Goal: Task Accomplishment & Management: Manage account settings

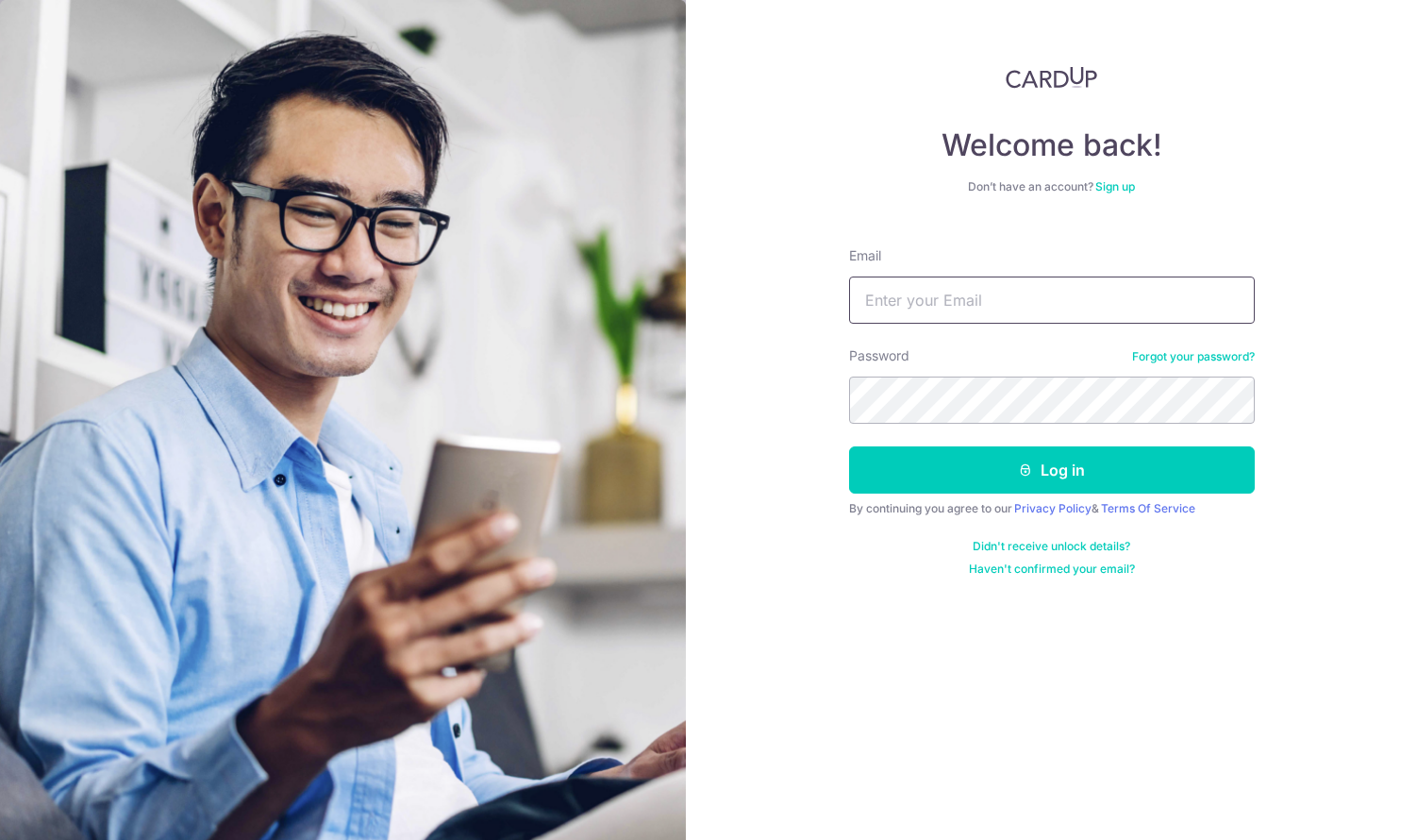
click at [899, 296] on input "Email" at bounding box center [1053, 300] width 406 height 47
type input "[EMAIL_ADDRESS][DOMAIN_NAME]"
click at [850, 446] on button "Log in" at bounding box center [1053, 470] width 406 height 47
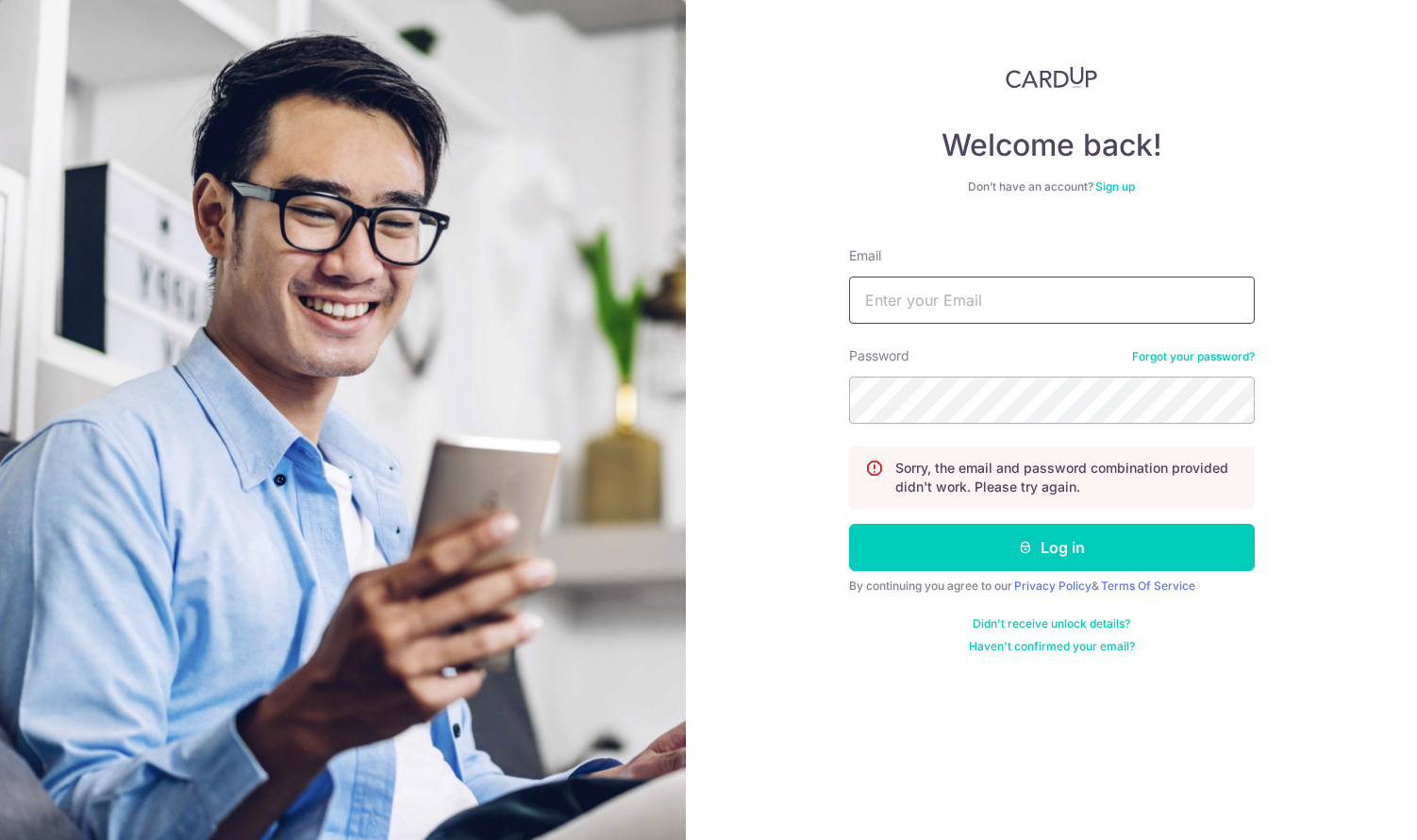
click at [976, 297] on input "Email" at bounding box center [1053, 300] width 406 height 47
type input "[EMAIL_ADDRESS][DOMAIN_NAME]"
click at [850, 524] on button "Log in" at bounding box center [1053, 547] width 406 height 47
click at [1004, 303] on input "Email" at bounding box center [1053, 300] width 406 height 47
type input "[EMAIL_ADDRESS][DOMAIN_NAME]"
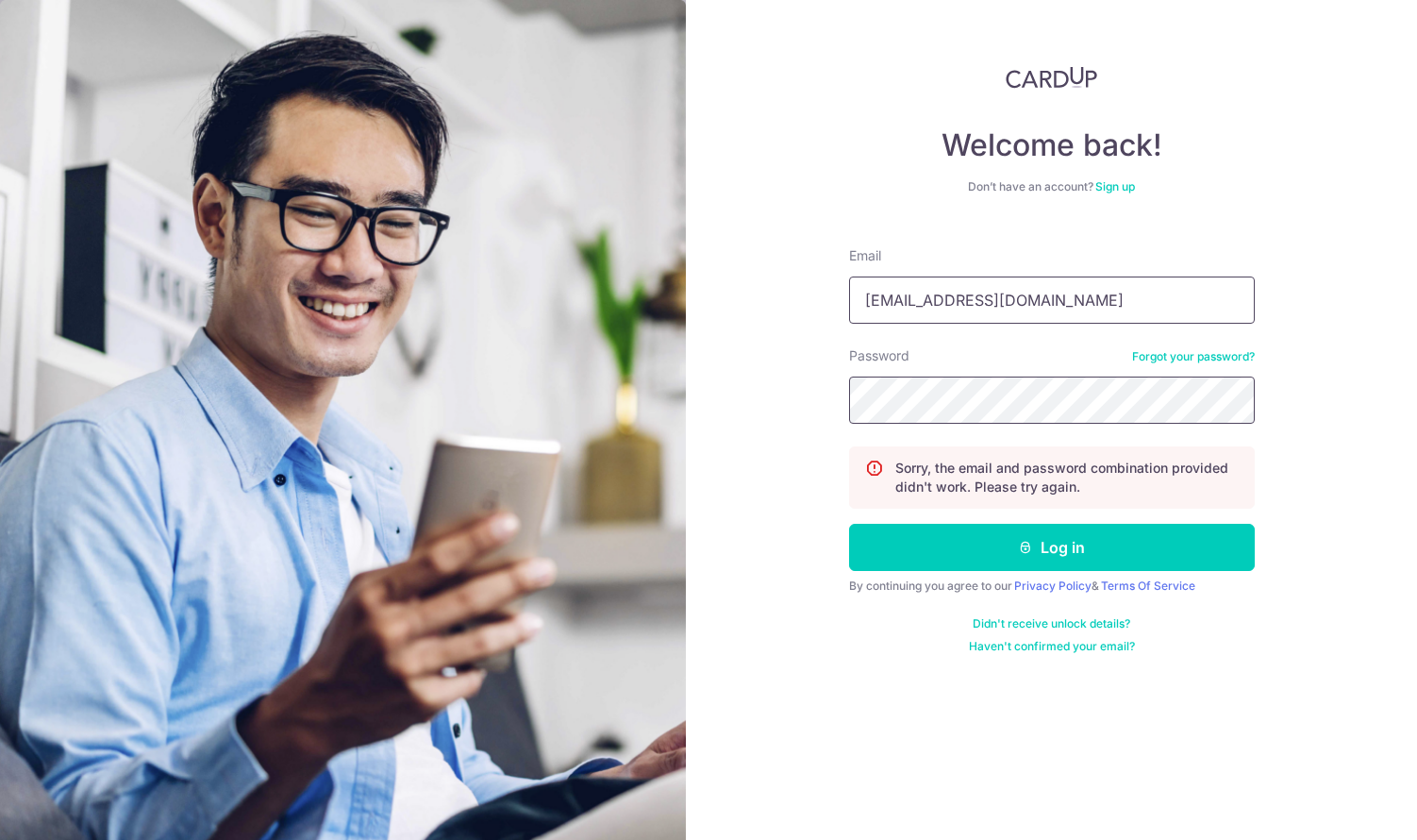
click at [850, 524] on button "Log in" at bounding box center [1053, 547] width 406 height 47
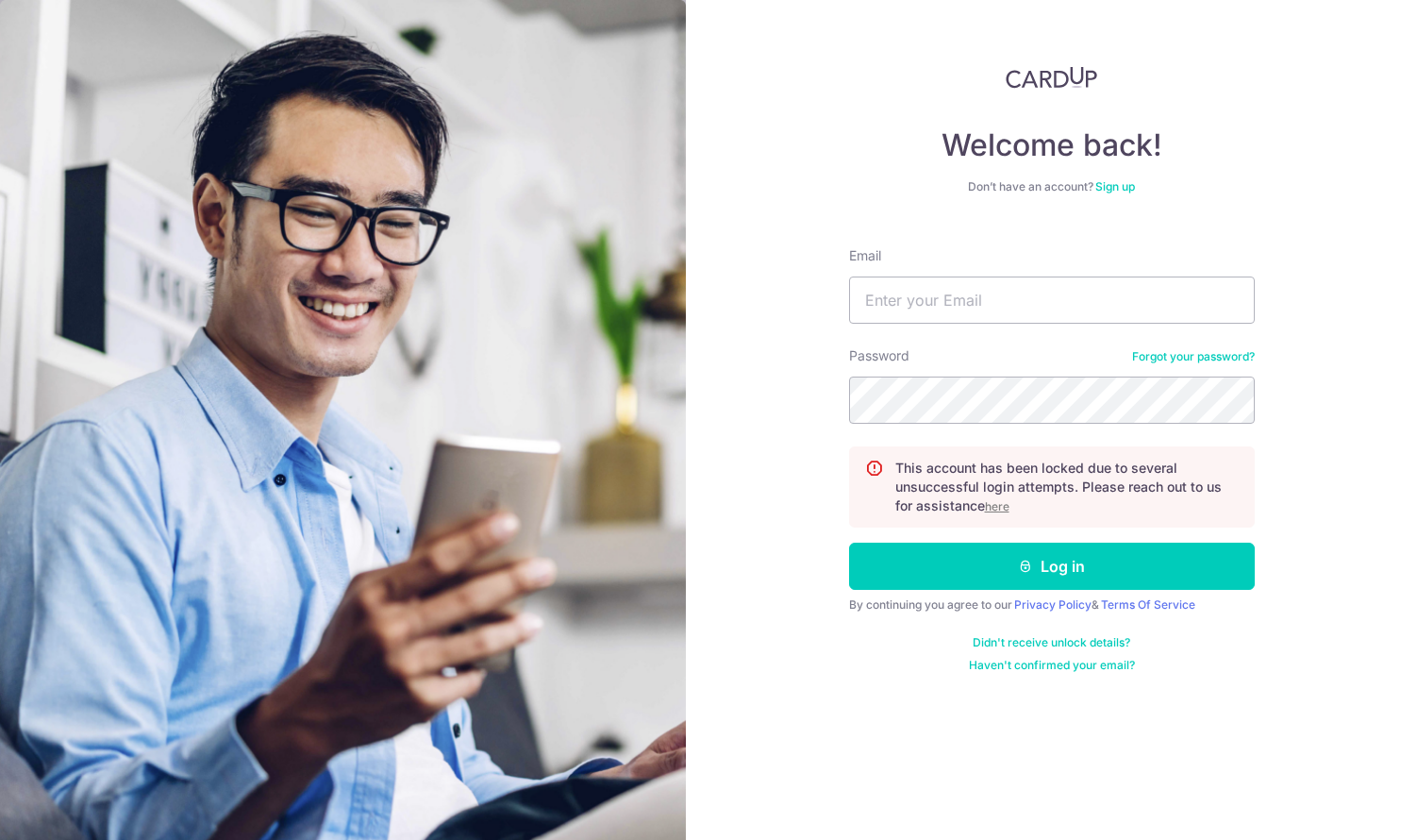
click at [992, 507] on u "here" at bounding box center [998, 506] width 25 height 14
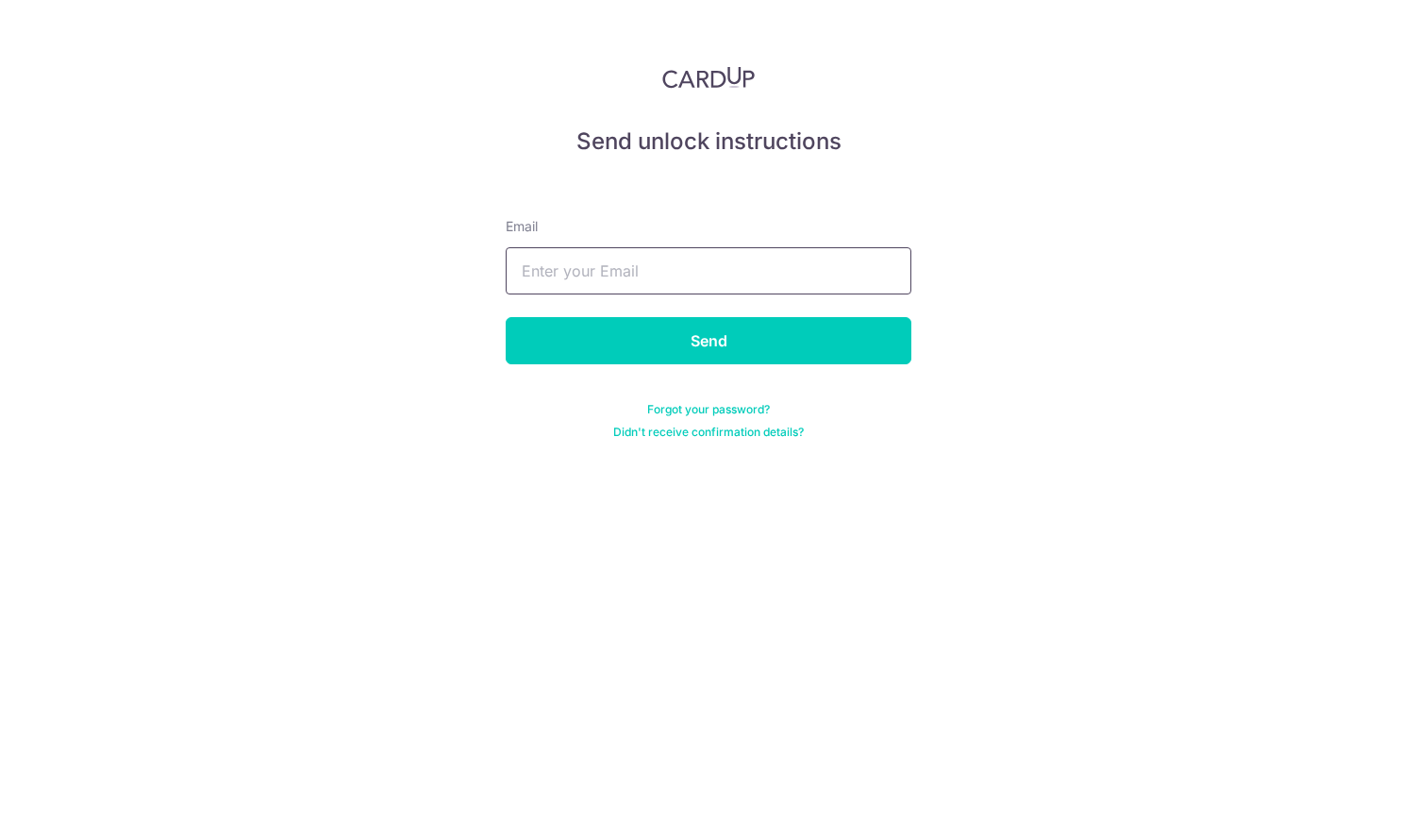
click at [742, 263] on input "text" at bounding box center [709, 271] width 406 height 47
type input "[EMAIL_ADDRESS][DOMAIN_NAME]"
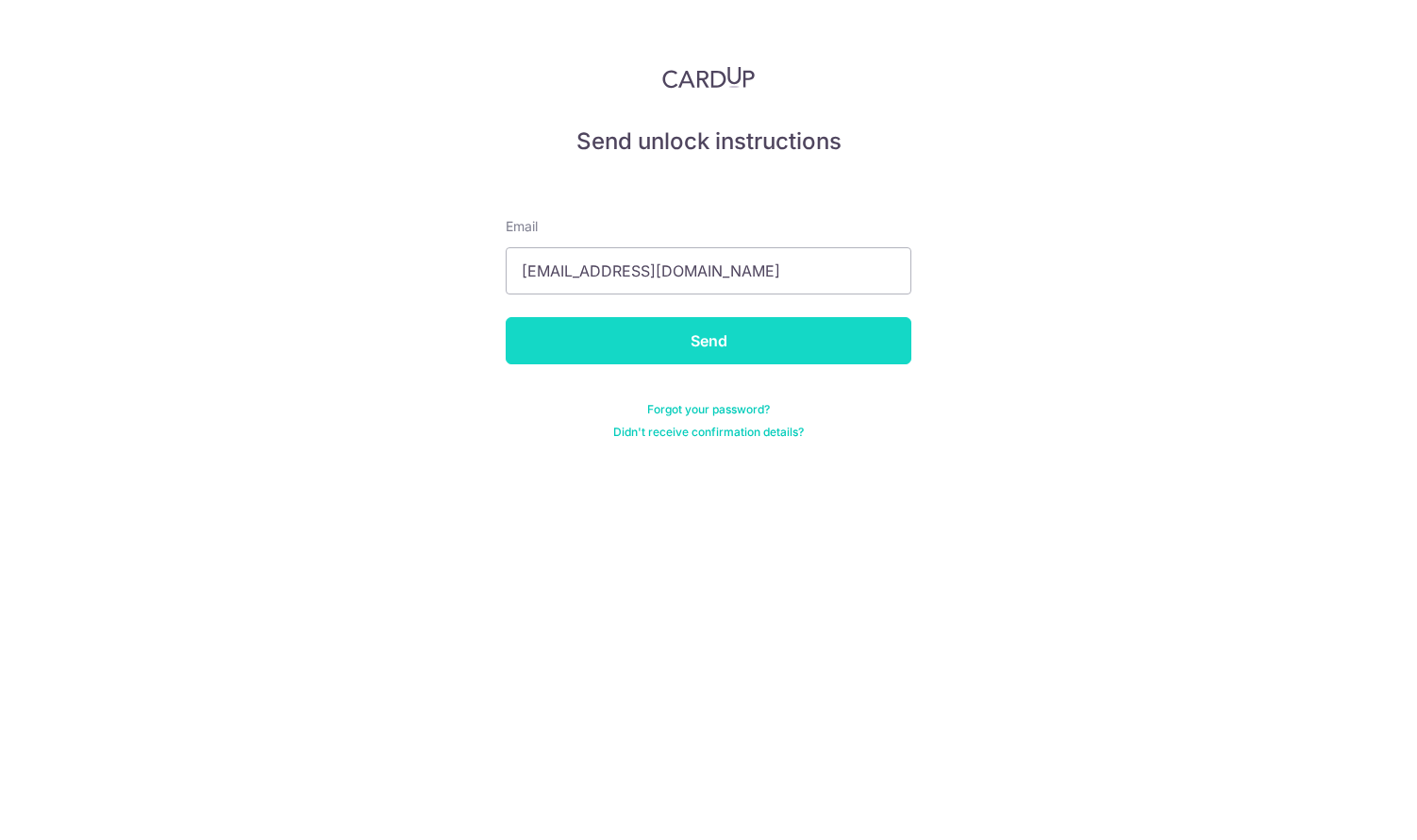
click at [761, 350] on input "Send" at bounding box center [709, 341] width 406 height 47
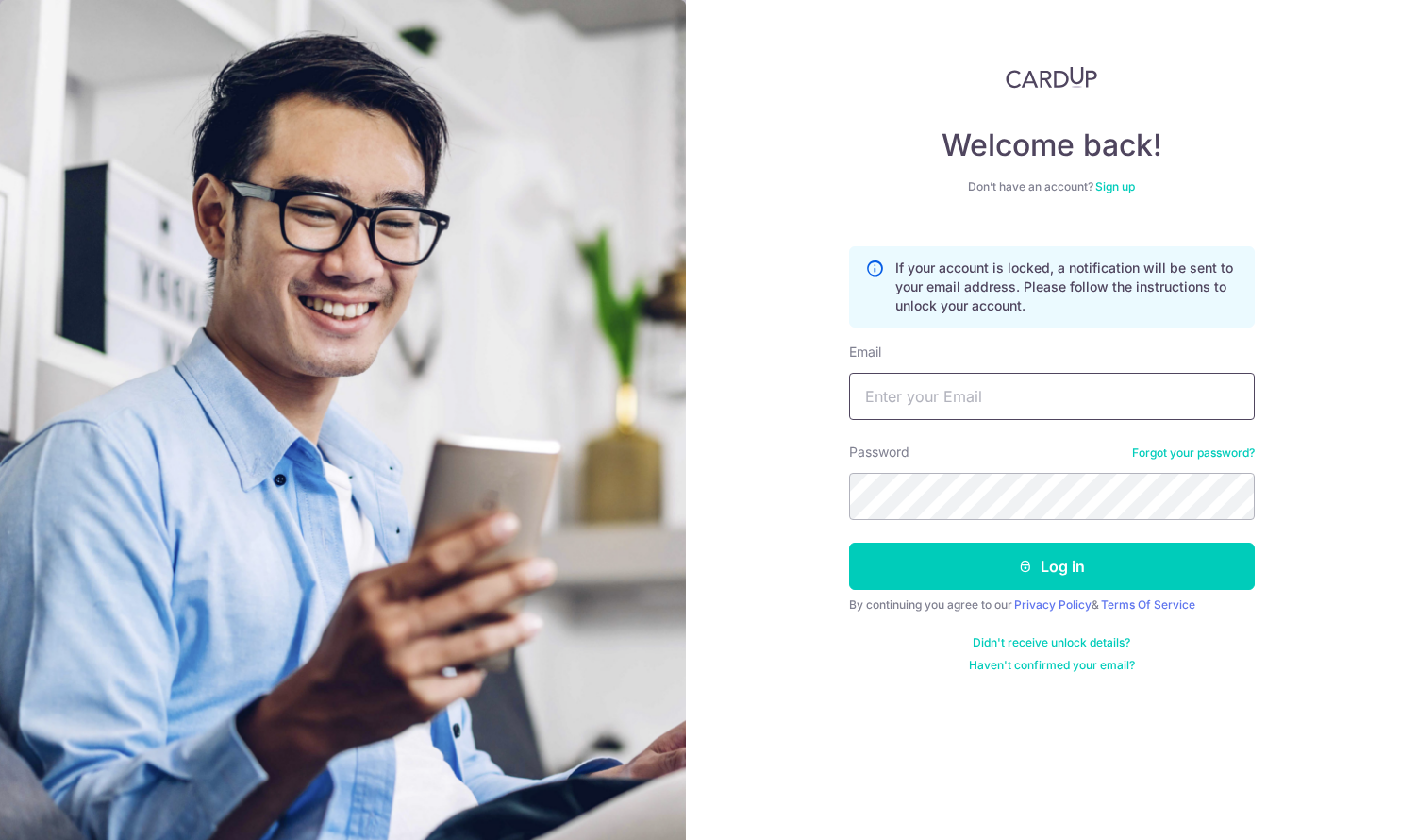
click at [917, 373] on input "Email" at bounding box center [1053, 396] width 406 height 47
type input "[EMAIL_ADDRESS][DOMAIN_NAME]"
click at [850, 543] on button "Log in" at bounding box center [1053, 566] width 406 height 47
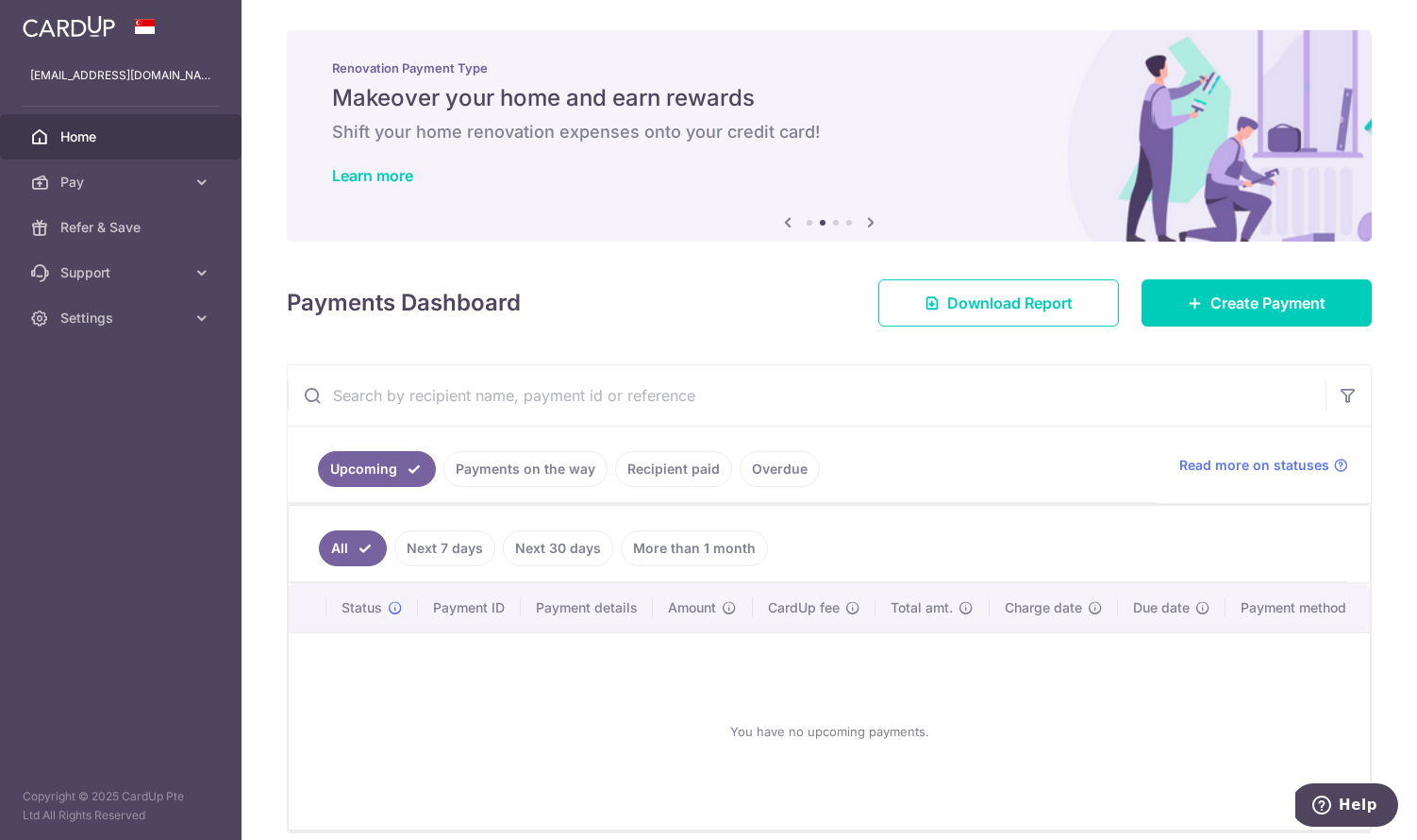
click at [498, 464] on link "Payments on the way" at bounding box center [526, 469] width 164 height 36
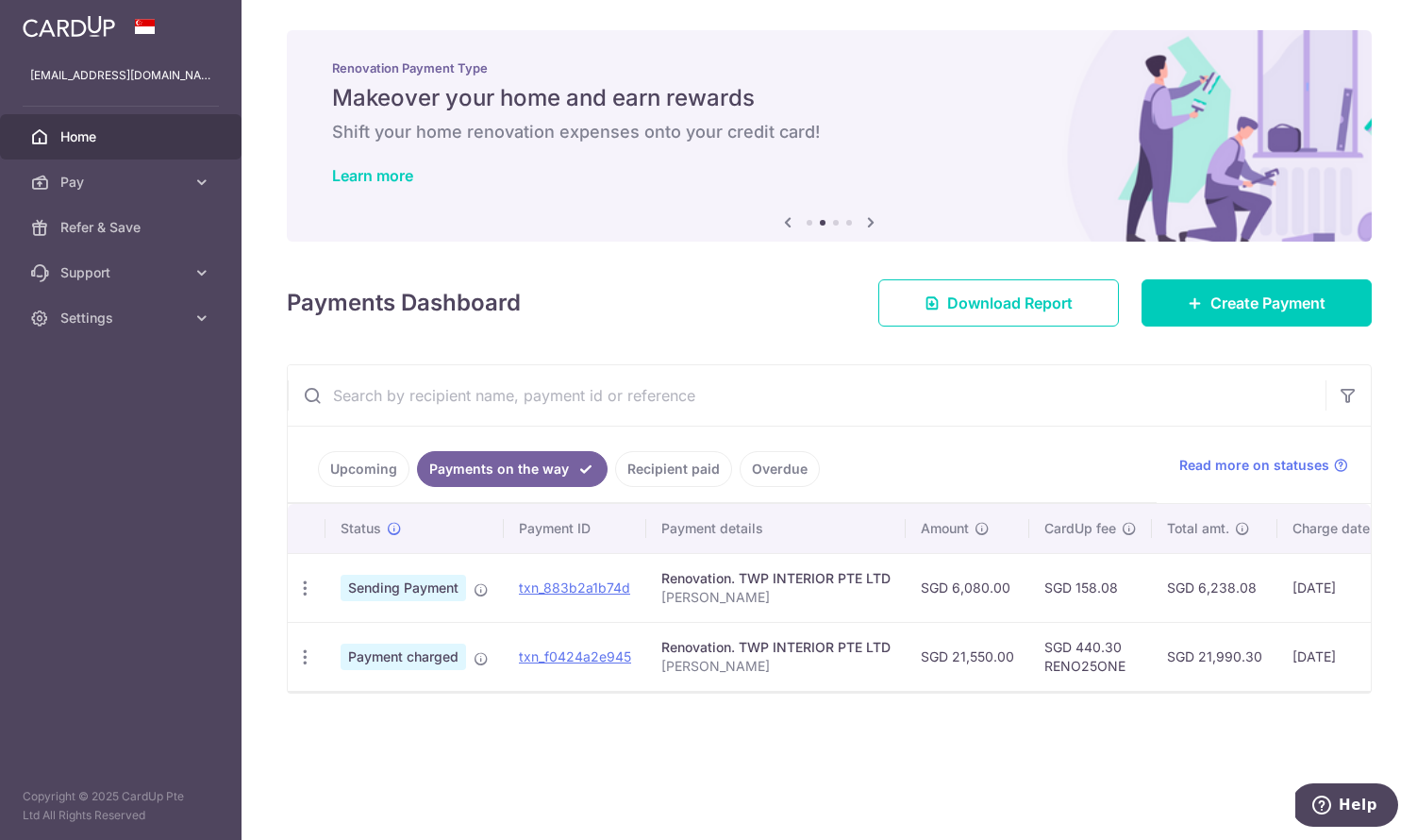
click at [385, 600] on span "Sending Payment" at bounding box center [403, 588] width 126 height 26
click at [391, 523] on icon at bounding box center [395, 529] width 15 height 15
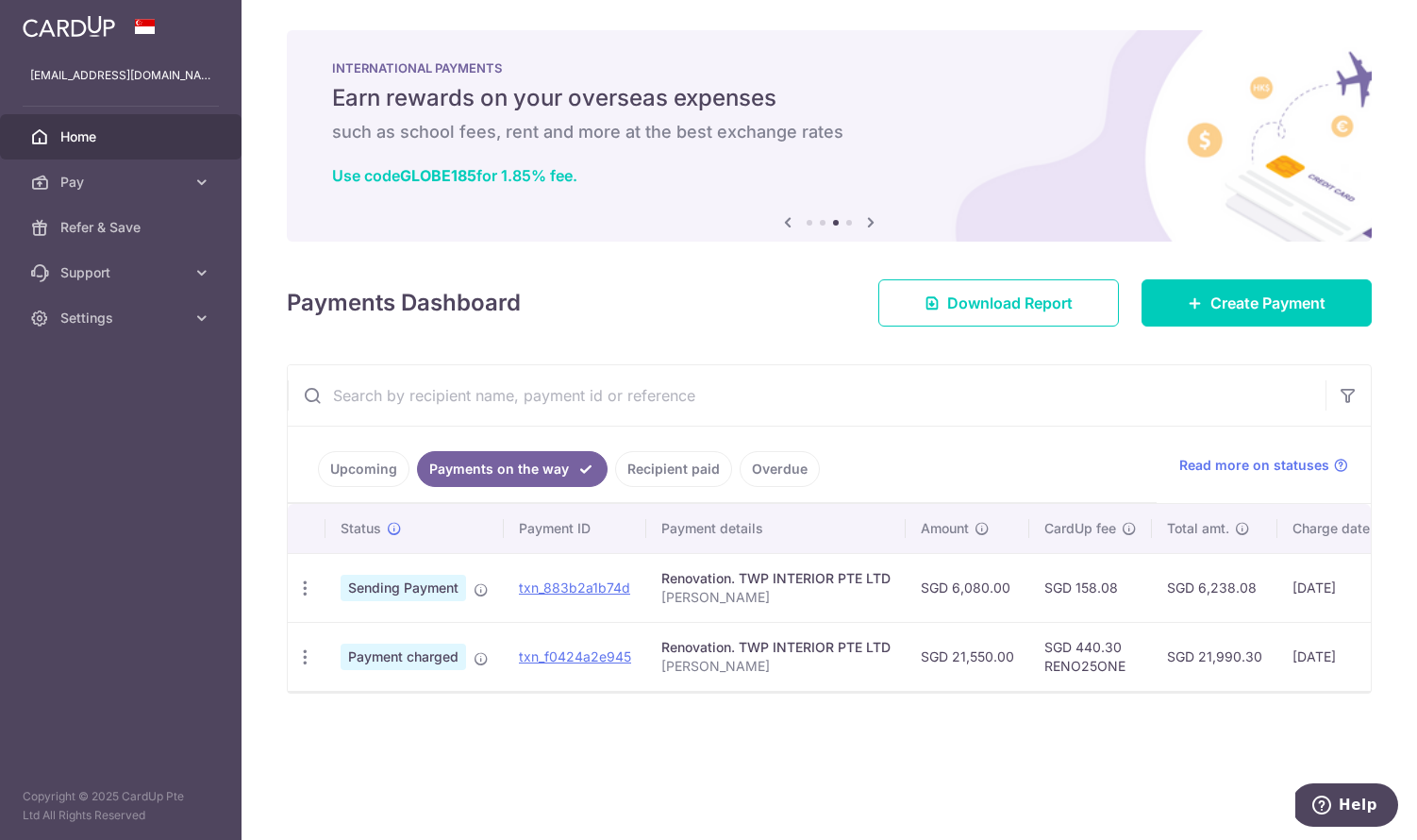
click at [787, 477] on link "Overdue" at bounding box center [780, 469] width 80 height 36
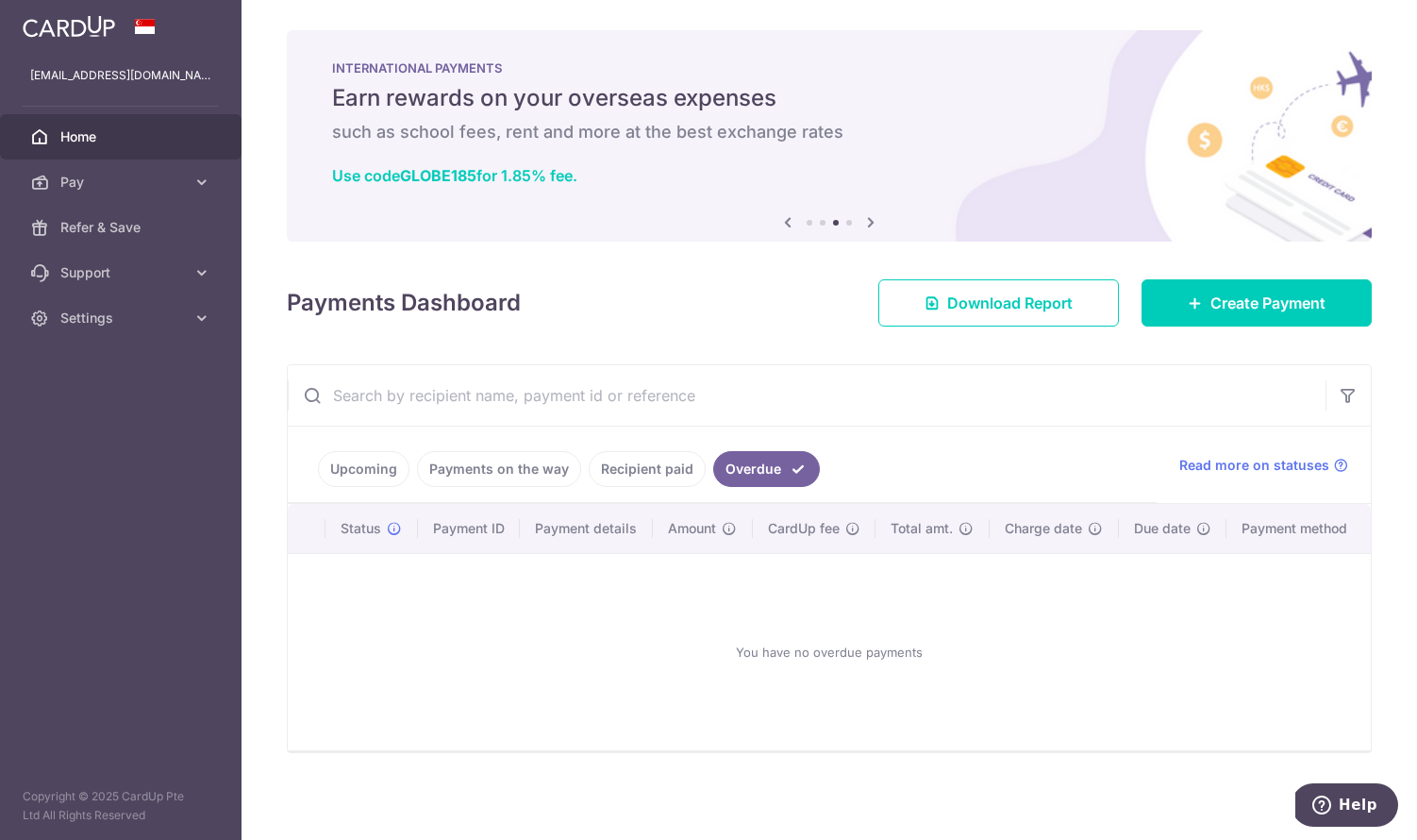
click at [661, 475] on link "Recipient paid" at bounding box center [648, 469] width 117 height 36
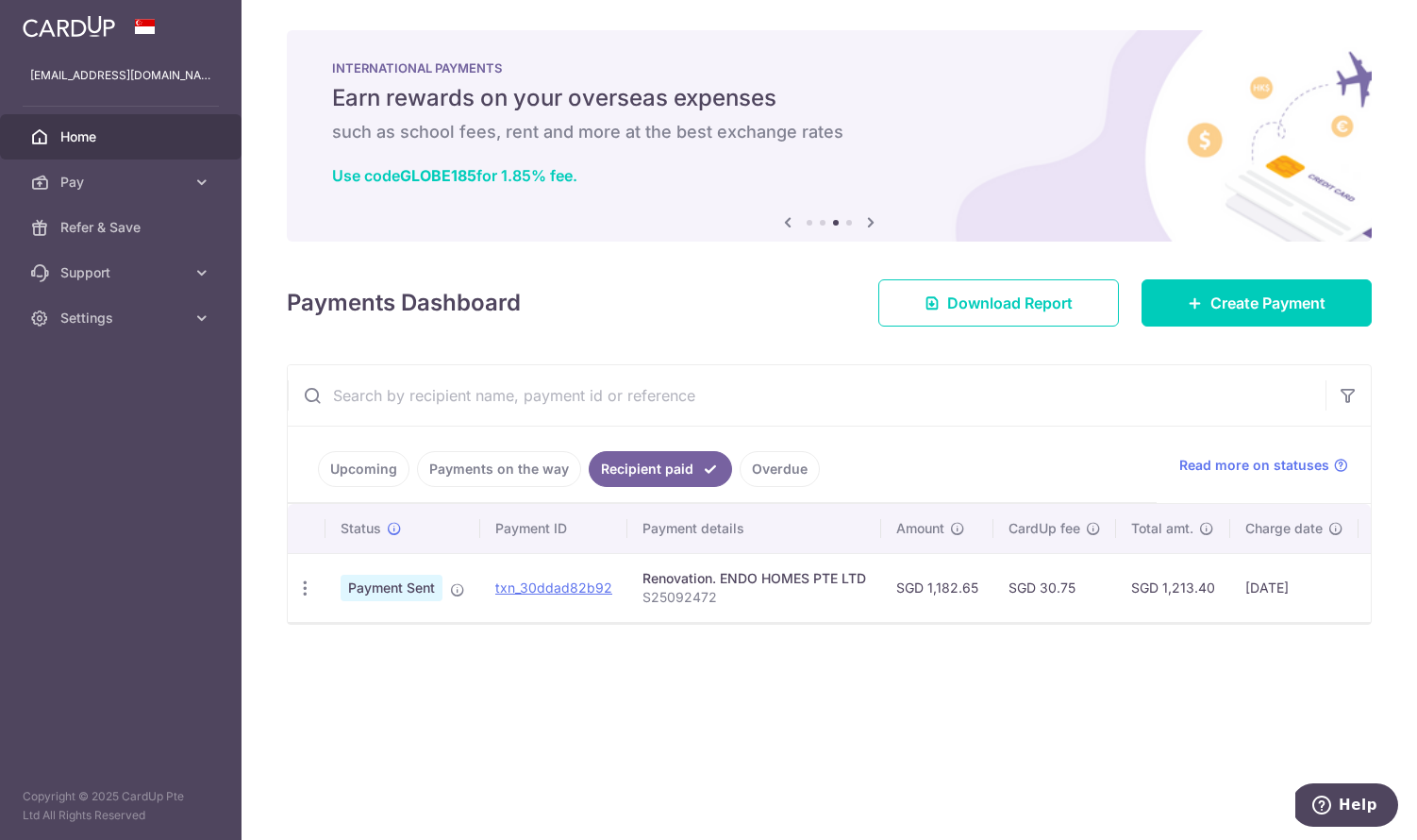
click at [525, 462] on link "Payments on the way" at bounding box center [499, 469] width 164 height 36
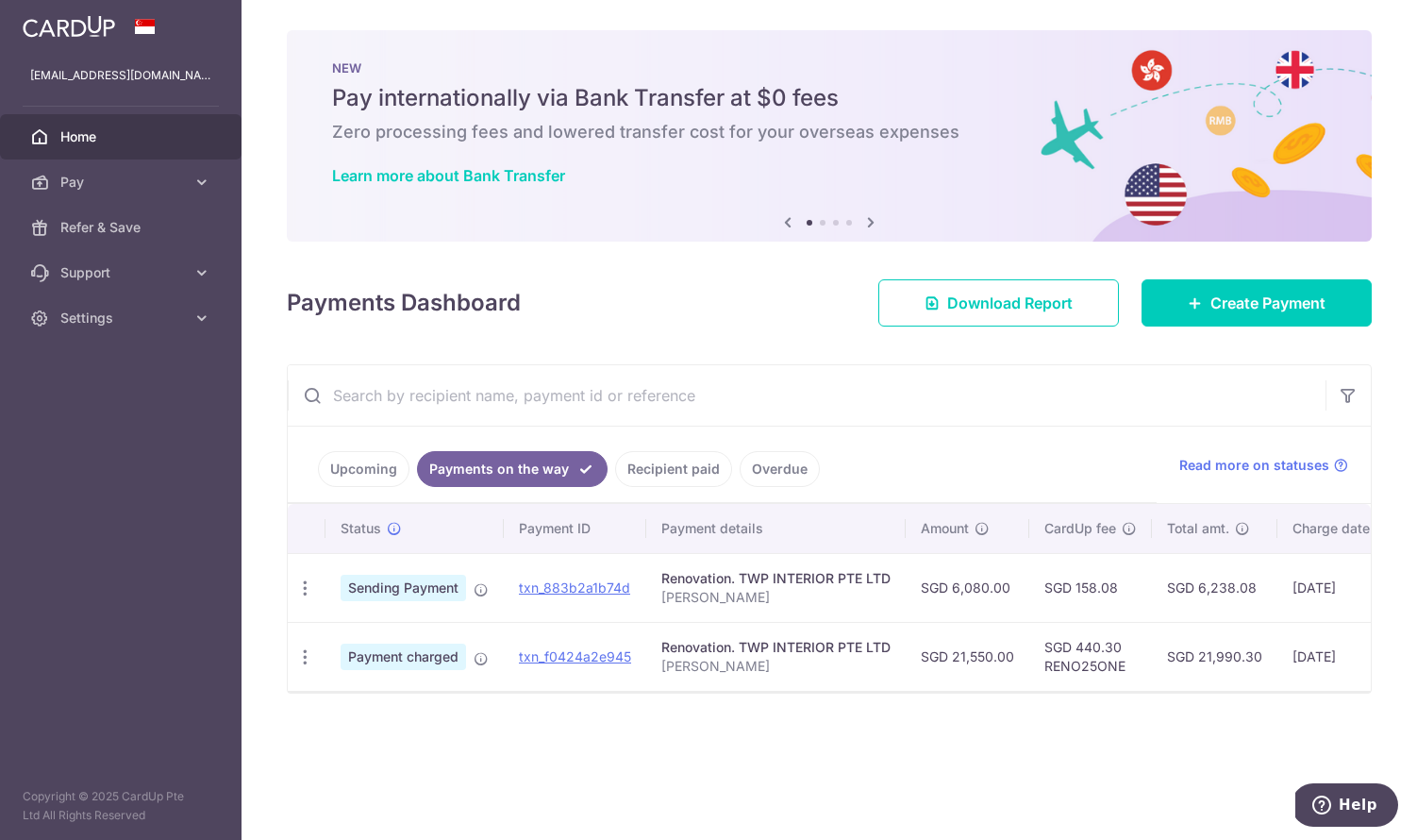
click at [362, 456] on link "Upcoming" at bounding box center [363, 469] width 92 height 36
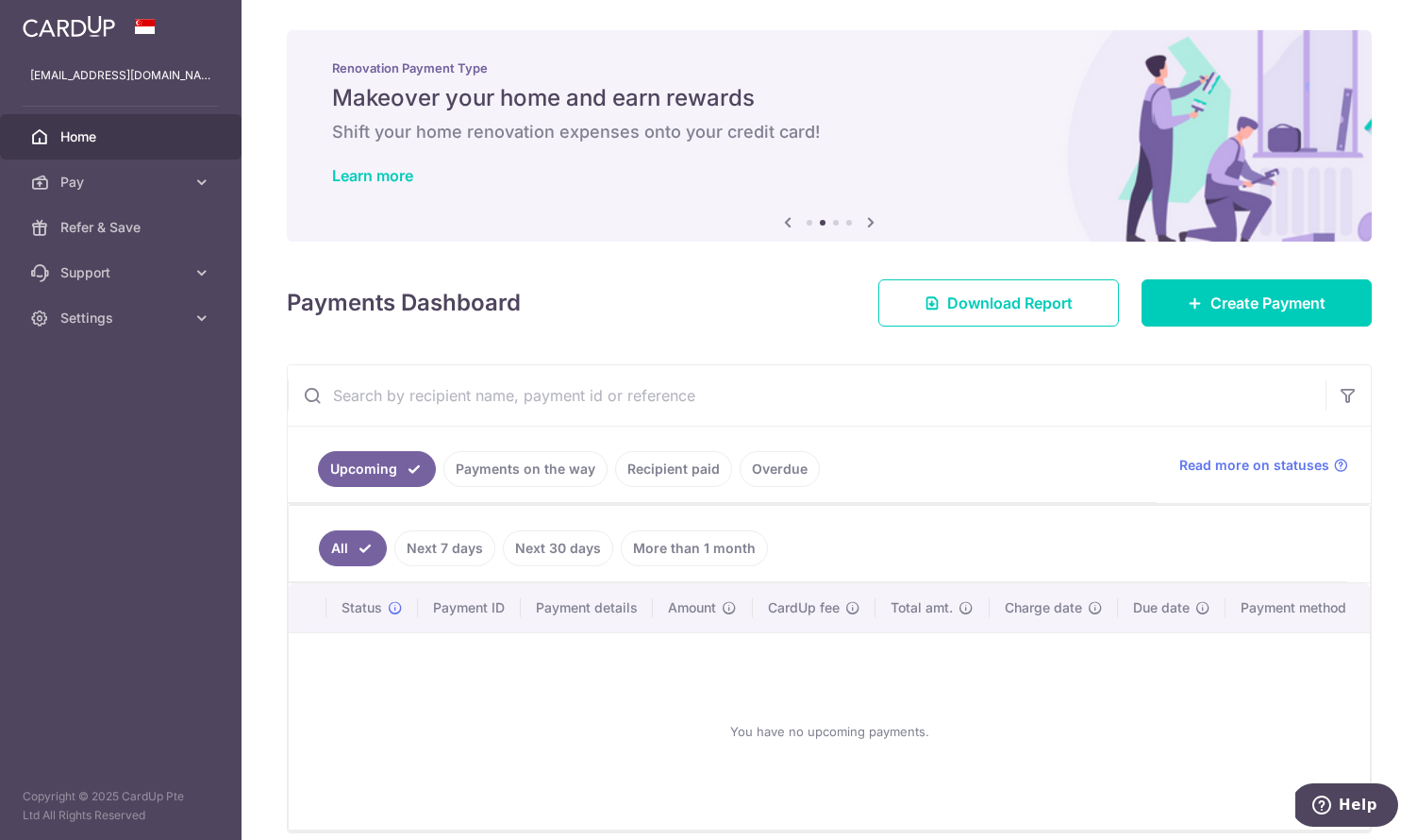
click at [561, 478] on link "Payments on the way" at bounding box center [526, 469] width 164 height 36
